Goal: Entertainment & Leisure: Consume media (video, audio)

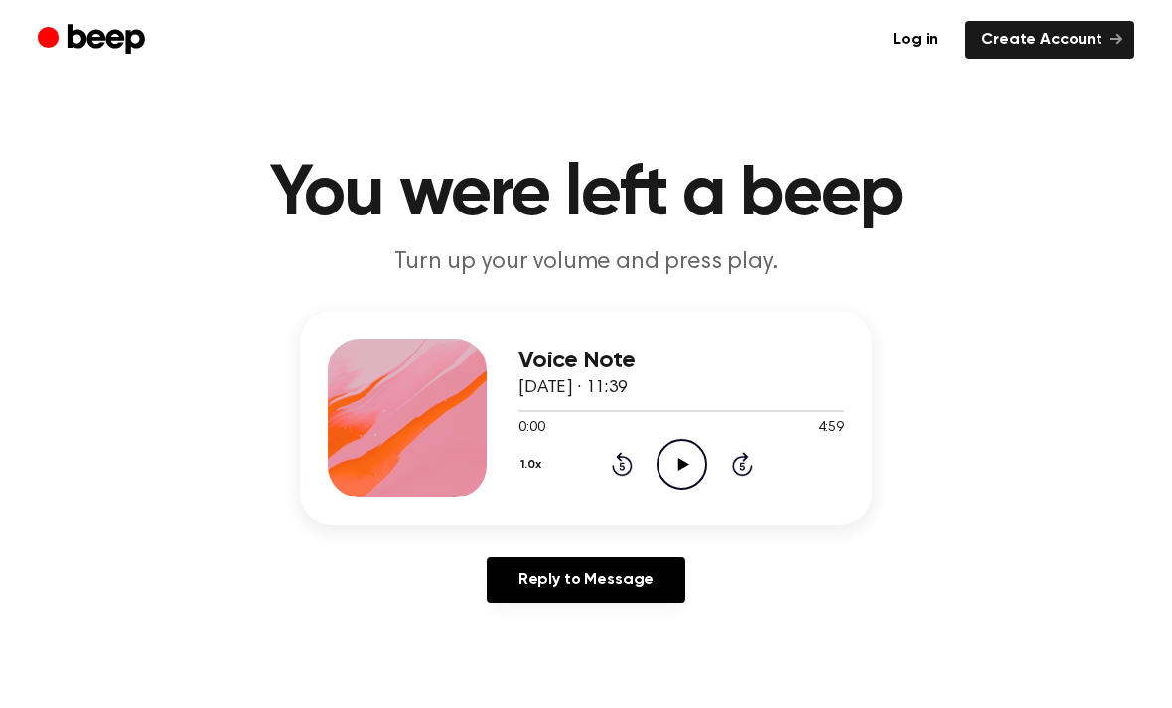
click at [670, 455] on icon "Play Audio" at bounding box center [682, 464] width 51 height 51
click at [686, 464] on icon "Pause Audio" at bounding box center [682, 464] width 51 height 51
click at [677, 466] on icon "Play Audio" at bounding box center [682, 464] width 51 height 51
click at [620, 470] on icon "Rewind 5 seconds" at bounding box center [622, 464] width 22 height 26
click at [622, 463] on icon at bounding box center [621, 467] width 5 height 8
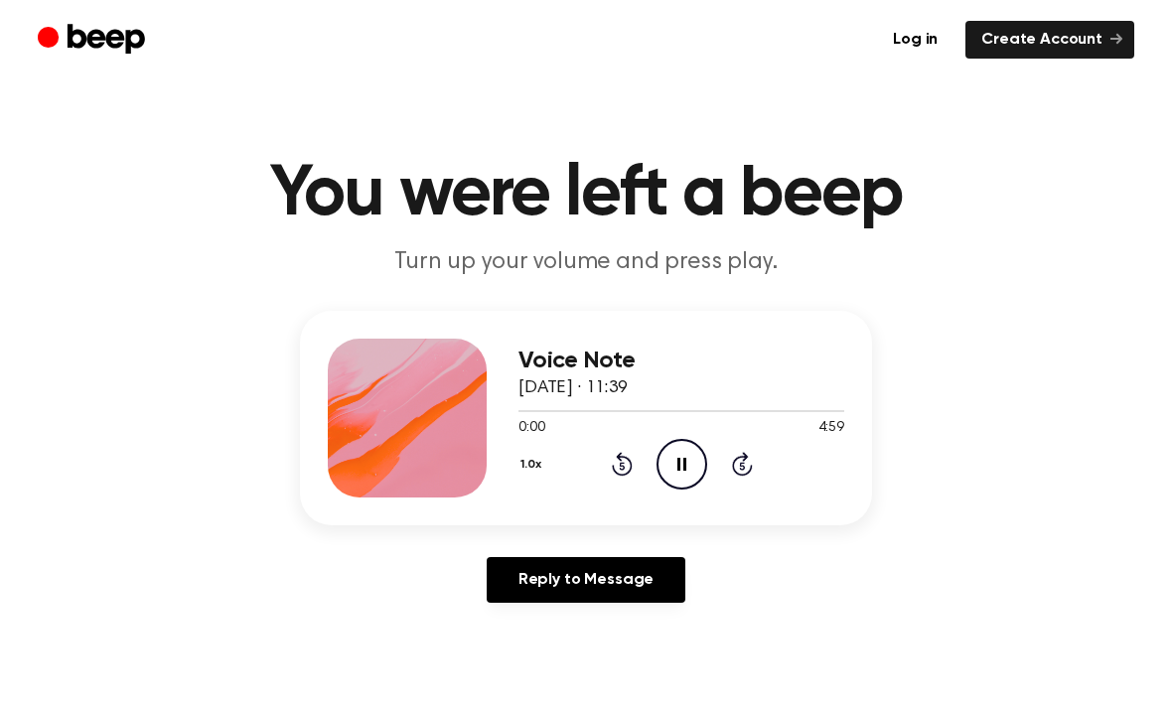
click at [613, 459] on icon "Rewind 5 seconds" at bounding box center [622, 464] width 22 height 26
click at [680, 465] on icon at bounding box center [682, 464] width 11 height 13
click at [750, 460] on icon "Skip 5 seconds" at bounding box center [742, 464] width 22 height 26
click at [749, 460] on icon "Skip 5 seconds" at bounding box center [742, 464] width 22 height 26
click at [725, 469] on div "1.0x Rewind 5 seconds Pause Audio Skip 5 seconds" at bounding box center [682, 464] width 326 height 51
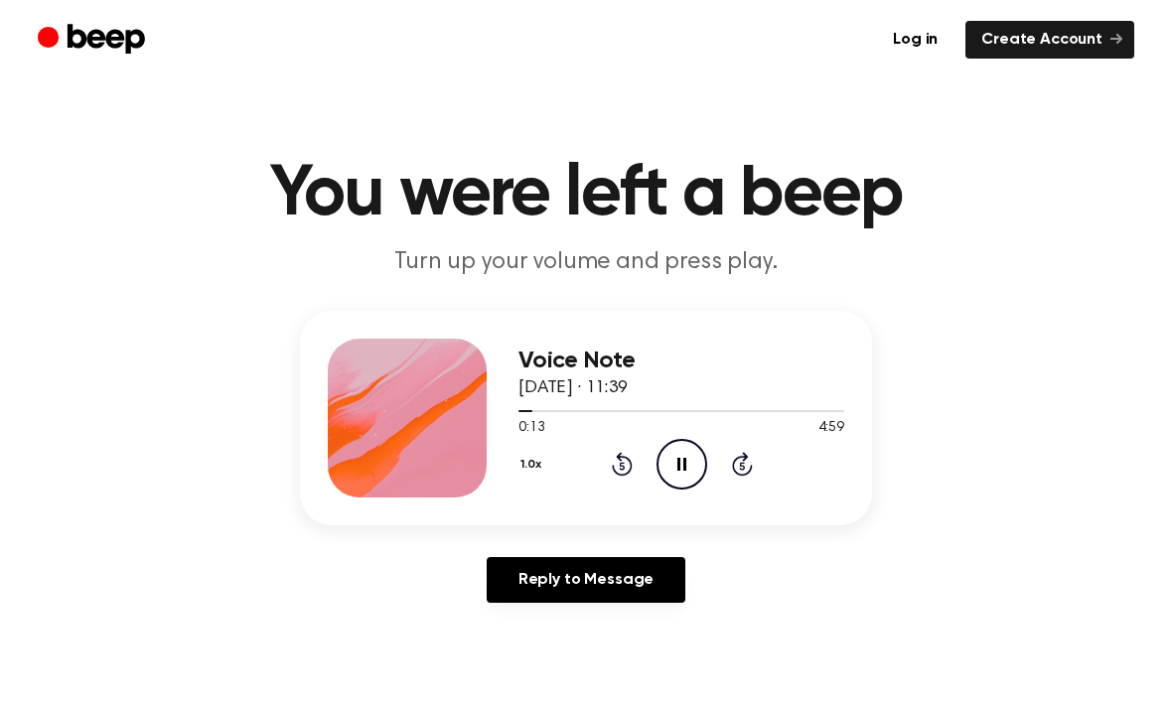
click at [732, 471] on icon "Skip 5 seconds" at bounding box center [742, 464] width 22 height 26
click at [747, 462] on icon "Skip 5 seconds" at bounding box center [742, 464] width 22 height 26
click at [746, 461] on icon "Skip 5 seconds" at bounding box center [742, 464] width 22 height 26
click at [747, 463] on icon "Skip 5 seconds" at bounding box center [742, 464] width 22 height 26
click at [753, 467] on div "1.0x Rewind 5 seconds Pause Audio Skip 5 seconds" at bounding box center [682, 464] width 326 height 51
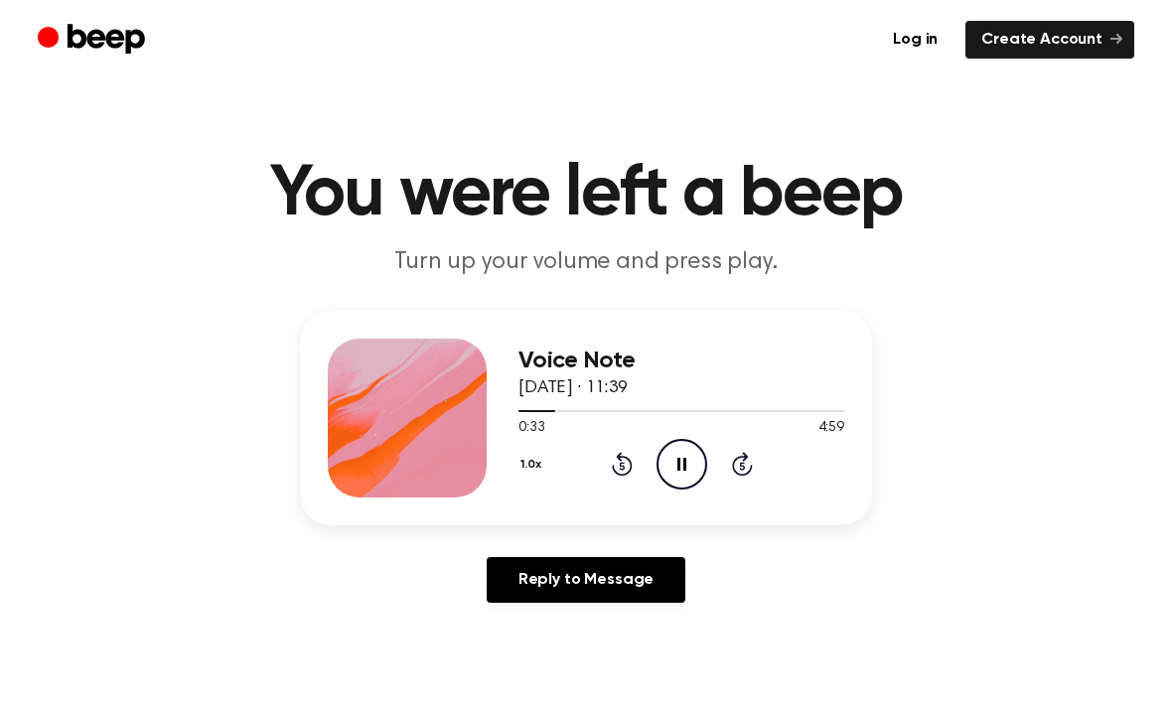
click at [747, 469] on icon "Skip 5 seconds" at bounding box center [742, 464] width 22 height 26
click at [752, 469] on icon at bounding box center [742, 464] width 21 height 24
click at [754, 467] on div "1.0x Rewind 5 seconds Pause Audio Skip 5 seconds" at bounding box center [682, 464] width 326 height 51
click at [741, 462] on icon "Skip 5 seconds" at bounding box center [742, 464] width 22 height 26
click at [755, 452] on div "1.0x Rewind 5 seconds Pause Audio Skip 5 seconds" at bounding box center [682, 464] width 326 height 51
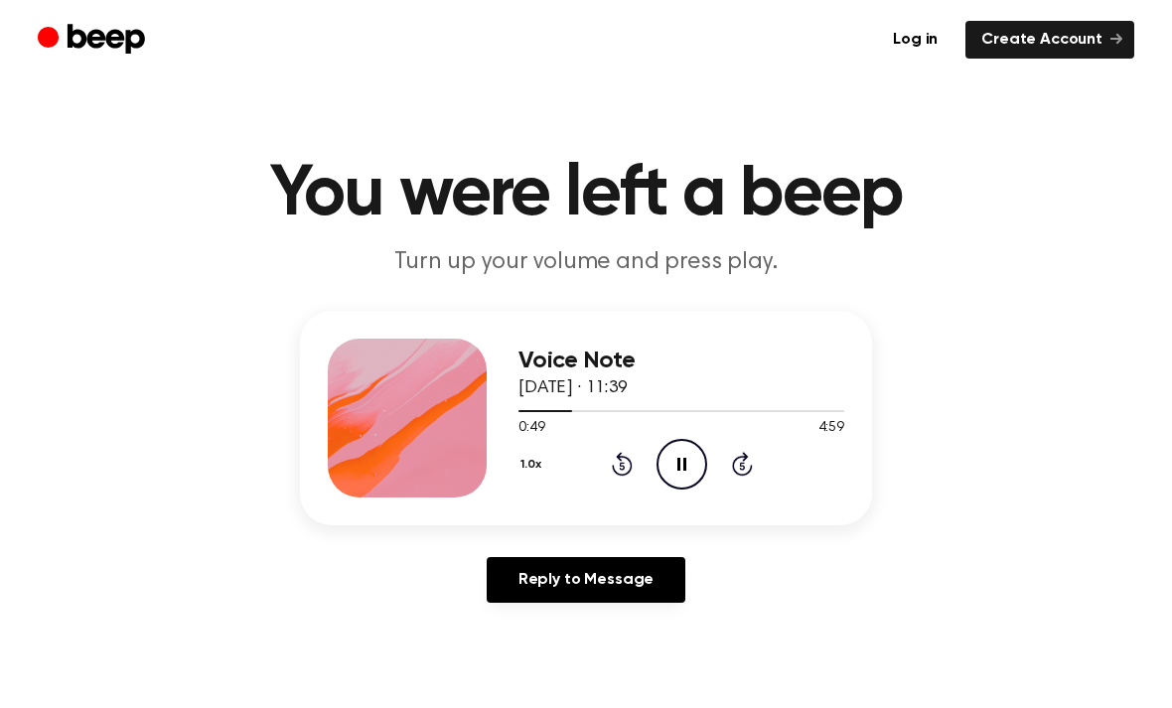
click at [749, 460] on icon "Skip 5 seconds" at bounding box center [742, 464] width 22 height 26
click at [748, 467] on icon "Skip 5 seconds" at bounding box center [742, 464] width 22 height 26
click at [747, 455] on icon at bounding box center [742, 464] width 21 height 24
click at [746, 453] on icon "Skip 5 seconds" at bounding box center [742, 464] width 22 height 26
click at [744, 455] on icon at bounding box center [742, 464] width 21 height 24
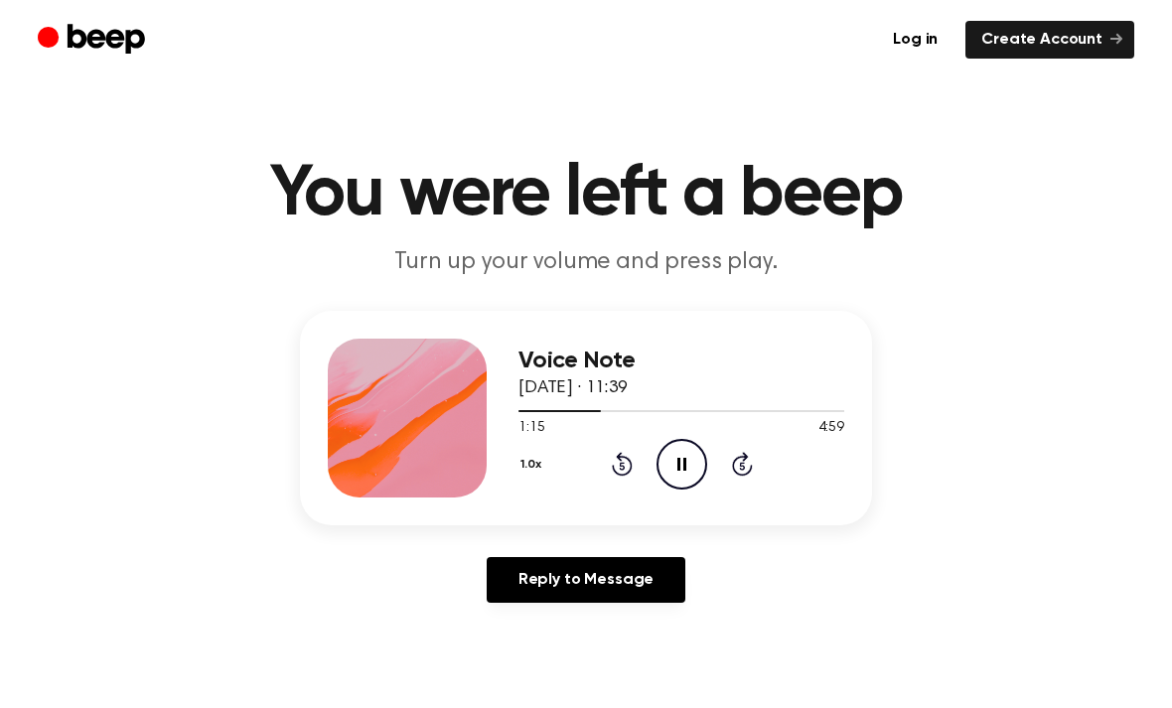
click at [745, 456] on icon at bounding box center [742, 464] width 21 height 24
click at [754, 462] on div "1.0x Rewind 5 seconds Pause Audio Skip 5 seconds" at bounding box center [682, 464] width 326 height 51
click at [750, 459] on icon "Skip 5 seconds" at bounding box center [742, 464] width 22 height 26
click at [745, 460] on icon at bounding box center [742, 464] width 21 height 24
click at [752, 452] on icon "Skip 5 seconds" at bounding box center [742, 464] width 22 height 26
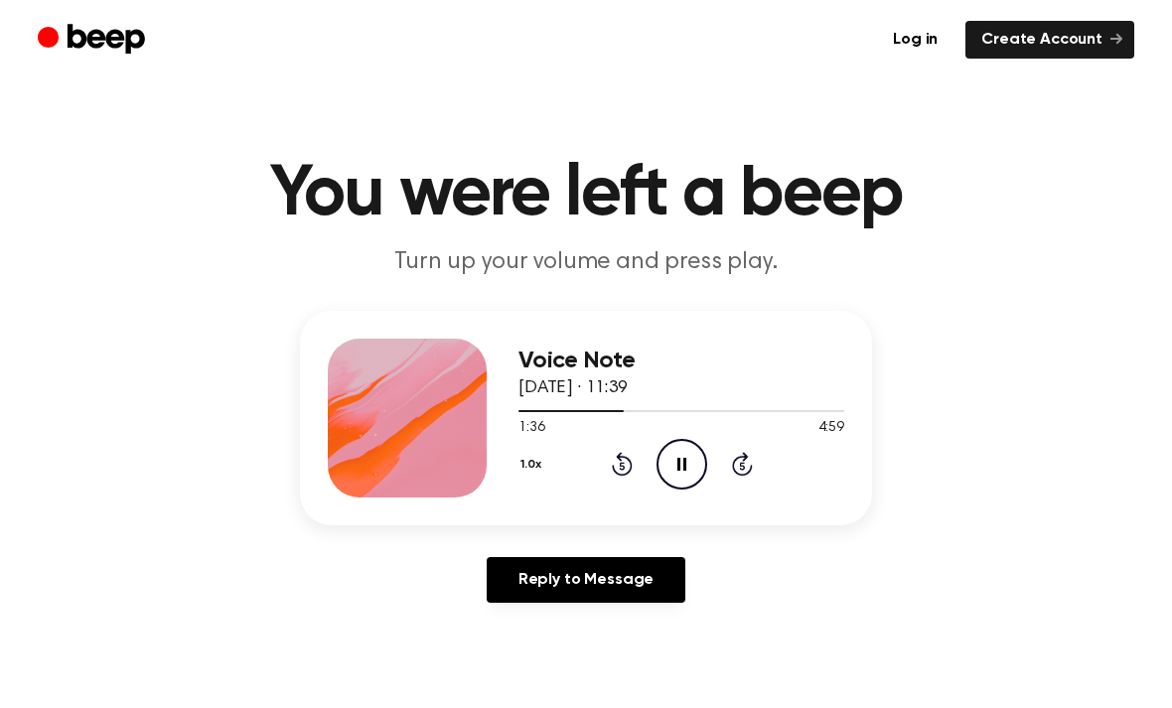
click at [732, 457] on icon "Skip 5 seconds" at bounding box center [742, 464] width 22 height 26
click at [736, 453] on icon "Skip 5 seconds" at bounding box center [742, 464] width 22 height 26
click at [742, 451] on icon "Skip 5 seconds" at bounding box center [742, 464] width 22 height 26
click at [739, 446] on div "1.0x Rewind 5 seconds Pause Audio Skip 5 seconds" at bounding box center [682, 464] width 326 height 51
click at [740, 451] on icon "Skip 5 seconds" at bounding box center [742, 464] width 22 height 26
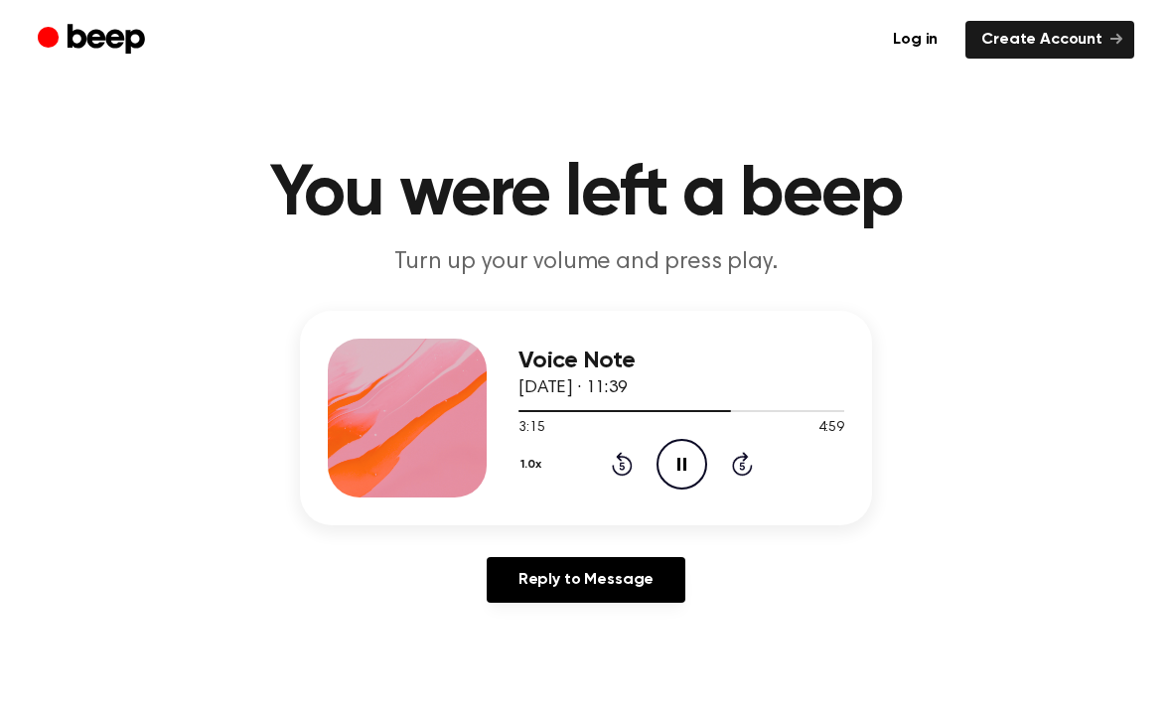
click at [682, 463] on icon "Pause Audio" at bounding box center [682, 464] width 51 height 51
